Goal: Entertainment & Leisure: Consume media (video, audio)

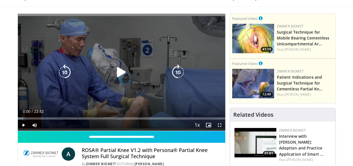
click at [114, 79] on icon "Video Player" at bounding box center [122, 72] width 16 height 16
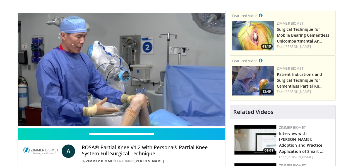
scroll to position [48, 0]
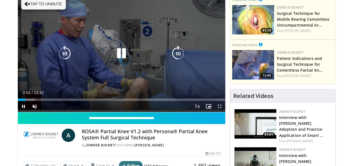
click at [25, 3] on icon "Video Player" at bounding box center [28, 4] width 6 height 6
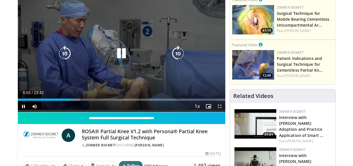
click at [57, 57] on icon "Video Player" at bounding box center [65, 54] width 16 height 16
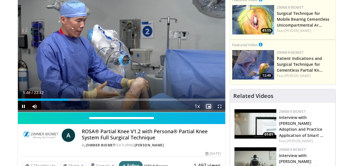
click at [213, 112] on span "Video Player" at bounding box center [208, 106] width 11 height 11
click at [223, 112] on span "Video Player" at bounding box center [219, 106] width 11 height 11
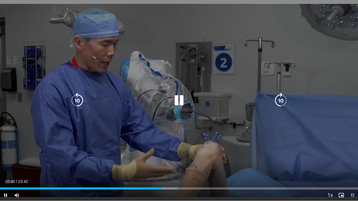
click at [80, 99] on icon "Video Player" at bounding box center [77, 101] width 16 height 16
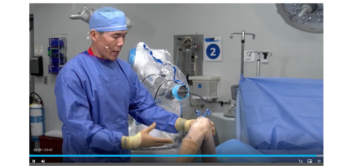
scroll to position [176, 0]
